Goal: Information Seeking & Learning: Learn about a topic

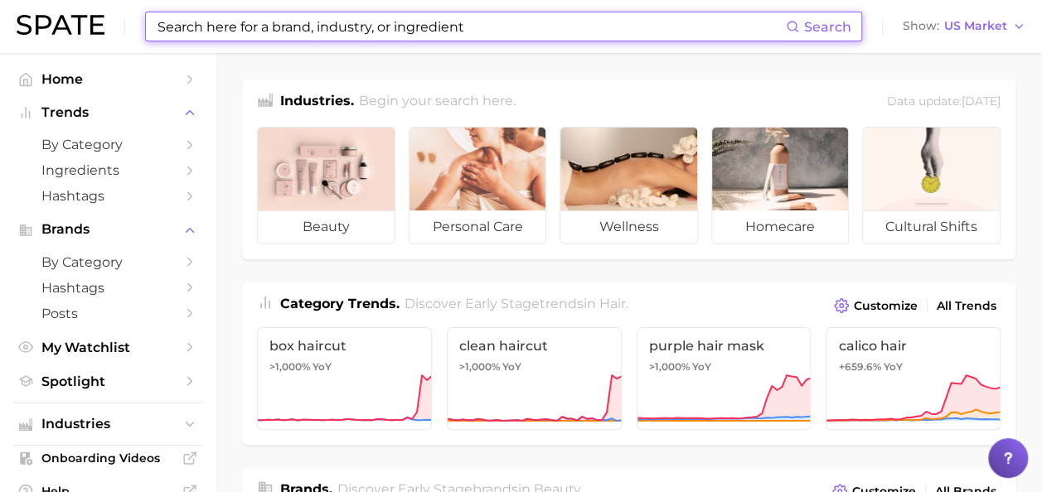
click at [522, 30] on input at bounding box center [471, 26] width 630 height 28
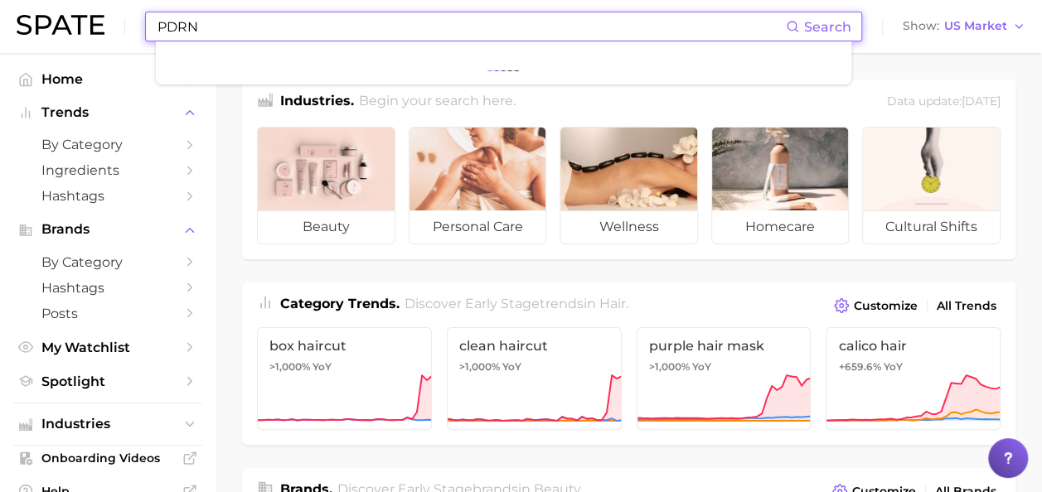
type input "PDRN"
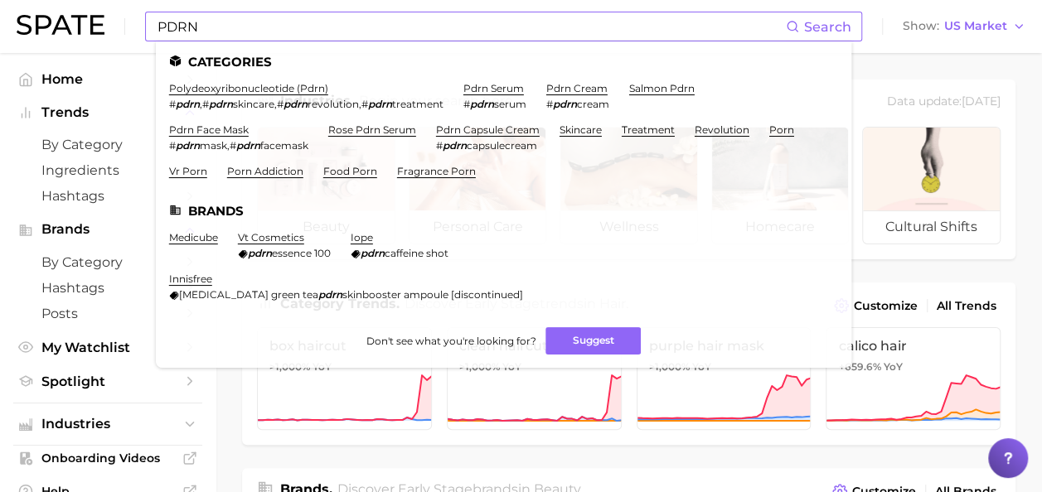
click at [522, 22] on span "Search" at bounding box center [827, 27] width 47 height 16
click at [522, 27] on span "Search" at bounding box center [827, 27] width 47 height 16
click at [245, 92] on link "polydeoxyribonucleotide (pdrn)" at bounding box center [248, 88] width 159 height 12
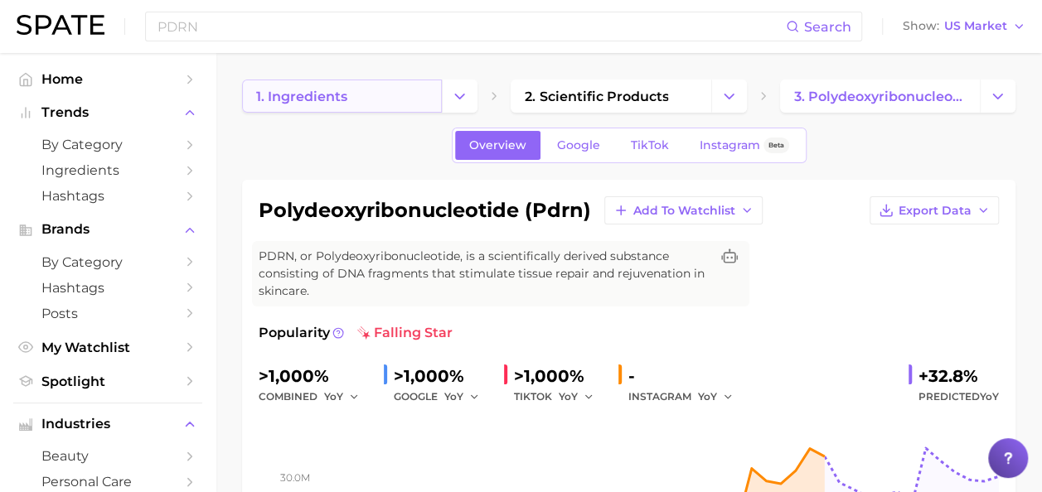
click at [274, 98] on span "1. ingredients" at bounding box center [301, 97] width 91 height 16
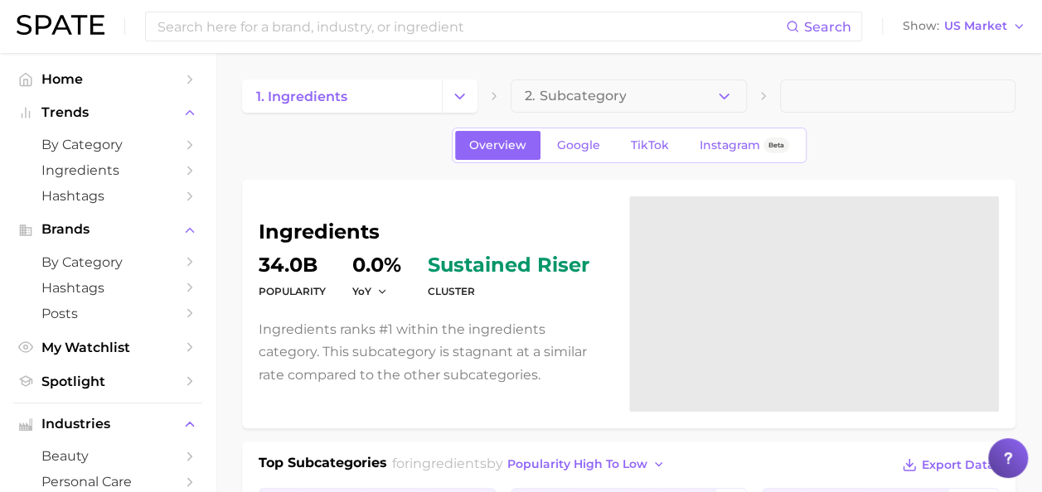
click at [90, 30] on img at bounding box center [61, 25] width 88 height 20
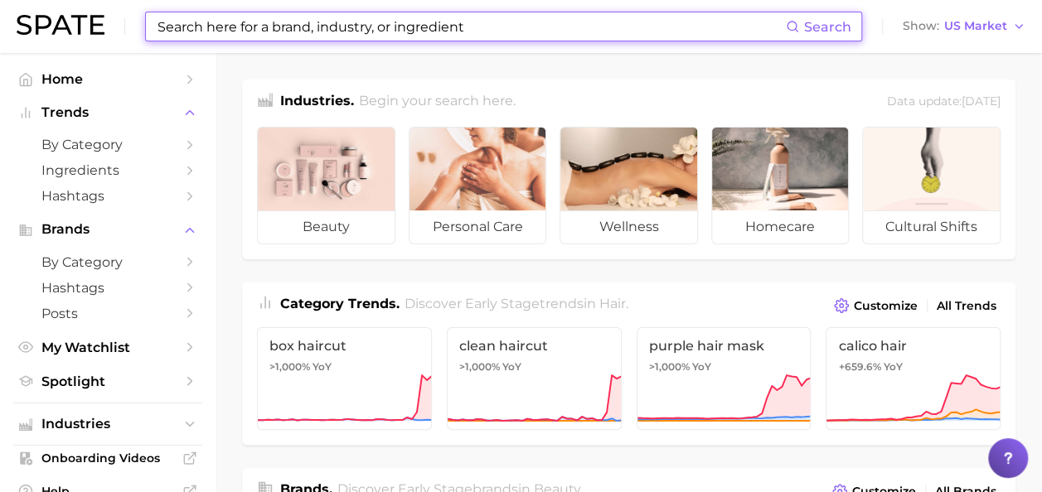
click at [244, 23] on input at bounding box center [471, 26] width 630 height 28
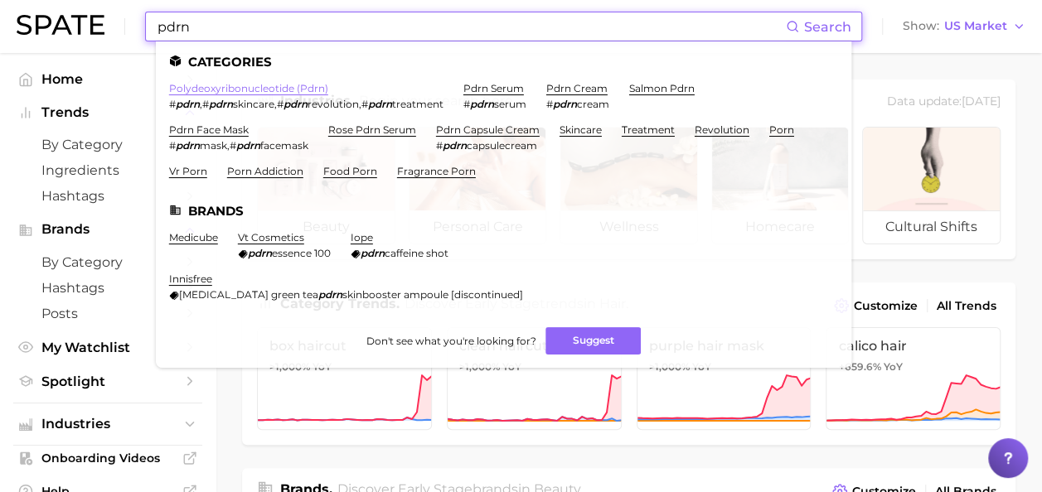
type input "pdrn"
click at [220, 85] on link "polydeoxyribonucleotide (pdrn)" at bounding box center [248, 88] width 159 height 12
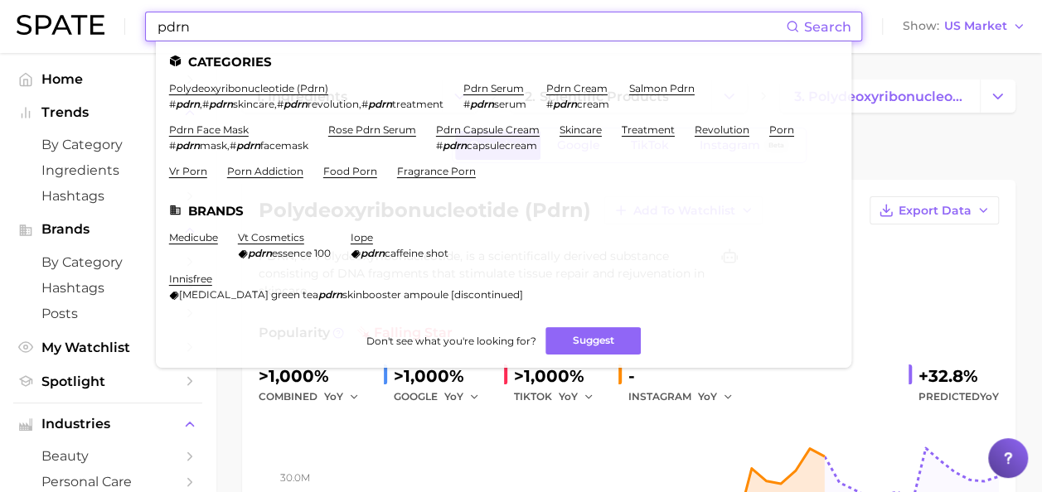
click at [522, 32] on input "pdrn" at bounding box center [471, 26] width 630 height 28
